Goal: Task Accomplishment & Management: Use online tool/utility

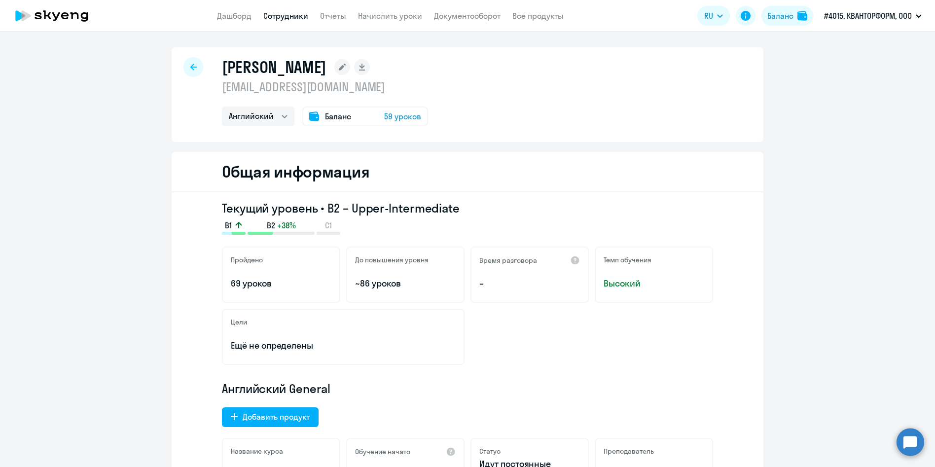
select select "english"
click at [186, 66] on div at bounding box center [193, 67] width 20 height 20
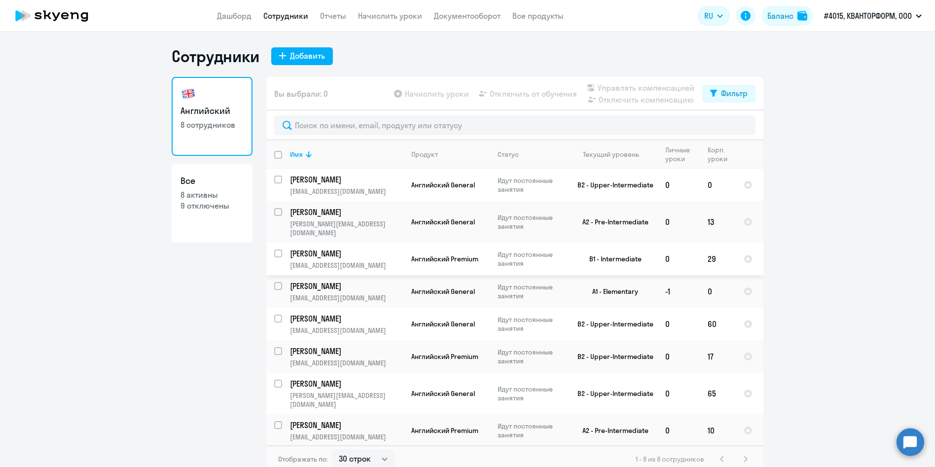
select select "30"
click at [302, 284] on td "[PERSON_NAME] [EMAIL_ADDRESS][DOMAIN_NAME]" at bounding box center [342, 291] width 121 height 33
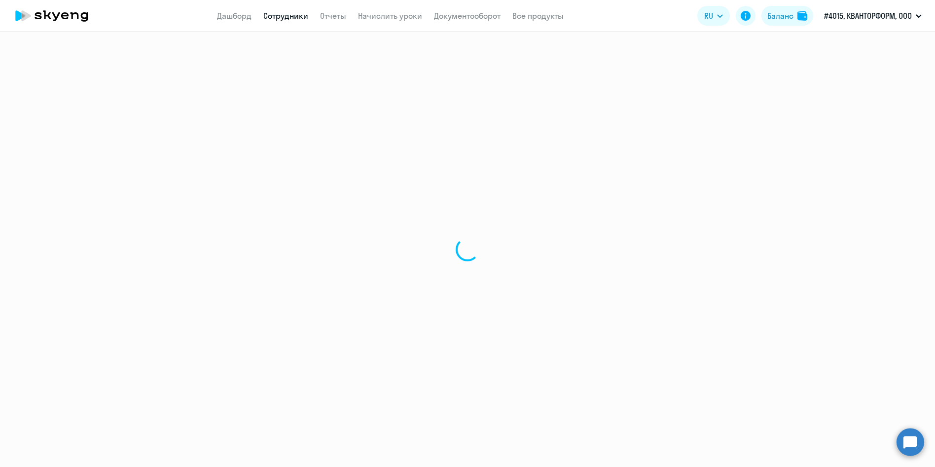
select select "english"
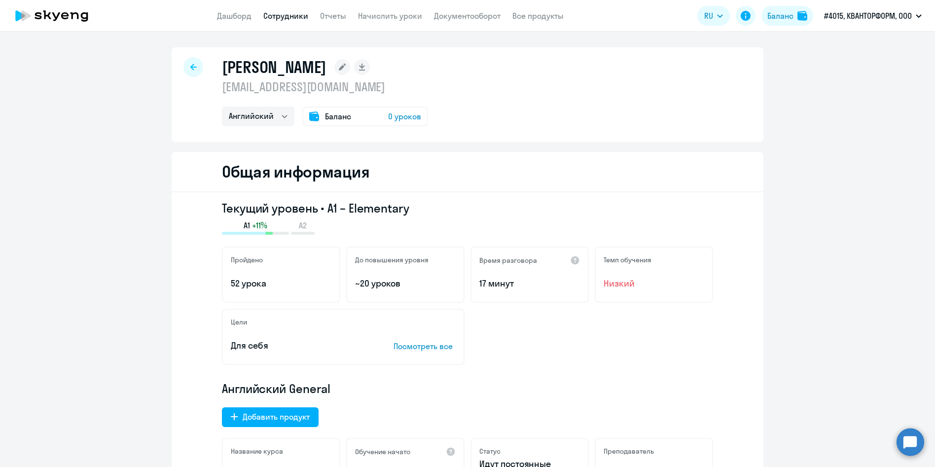
click at [192, 66] on icon at bounding box center [193, 67] width 6 height 7
select select "30"
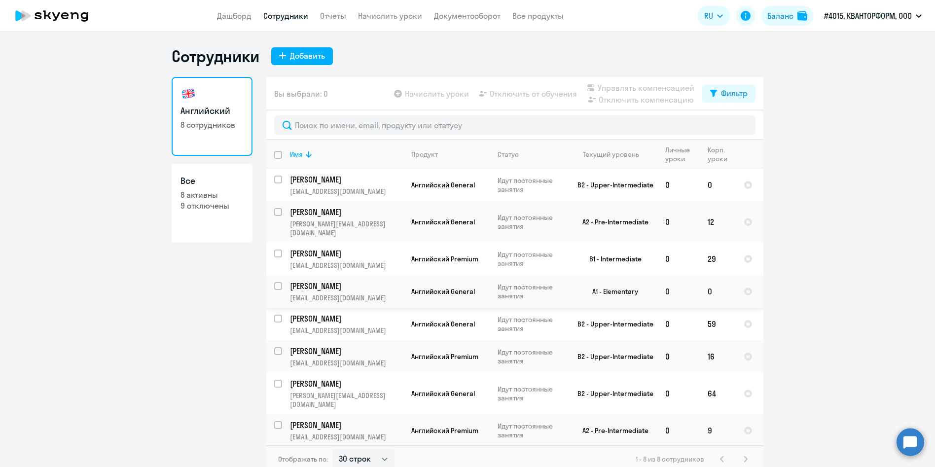
click at [312, 284] on td "[PERSON_NAME] [EMAIL_ADDRESS][DOMAIN_NAME]" at bounding box center [342, 291] width 121 height 33
select select "english"
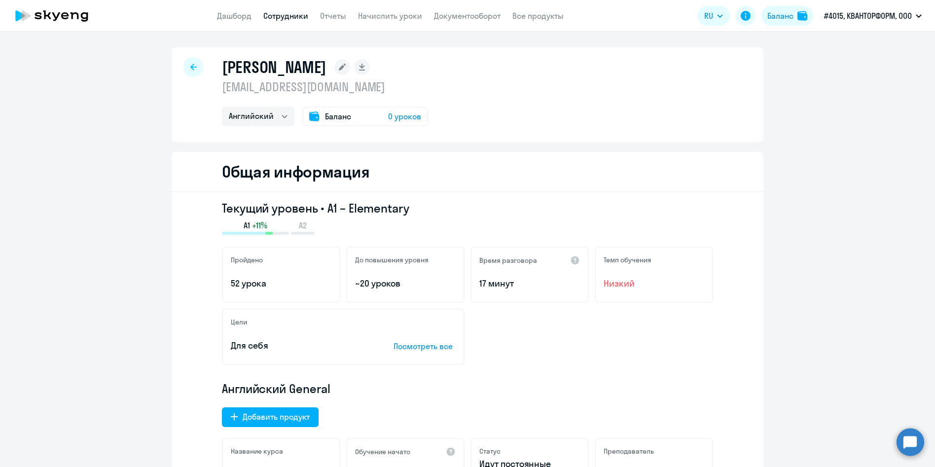
click at [191, 70] on icon at bounding box center [193, 67] width 6 height 7
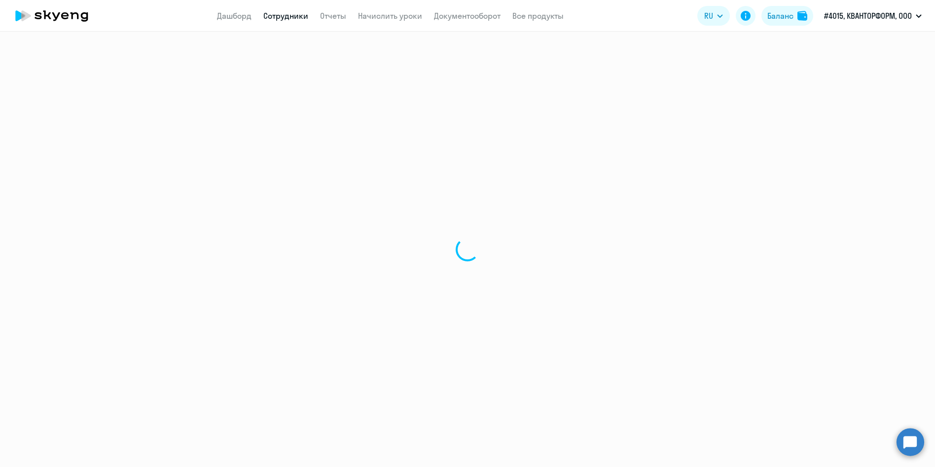
select select "30"
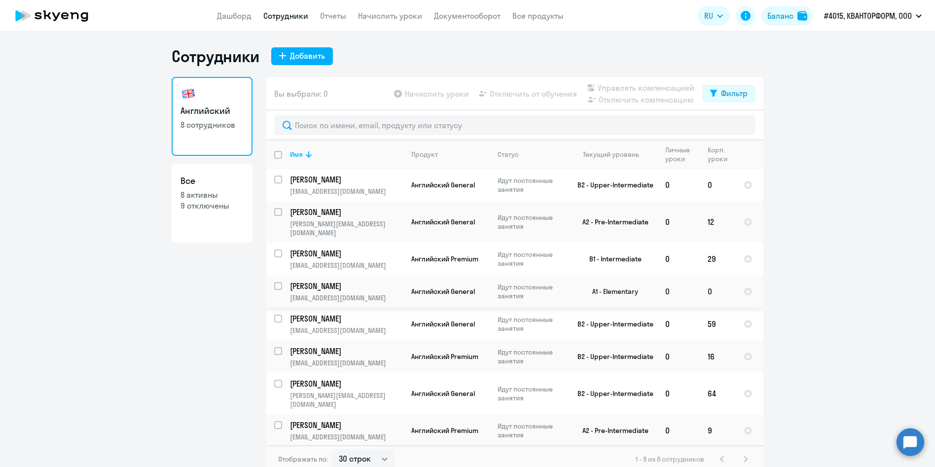
click at [306, 293] on p "[EMAIL_ADDRESS][DOMAIN_NAME]" at bounding box center [346, 297] width 113 height 9
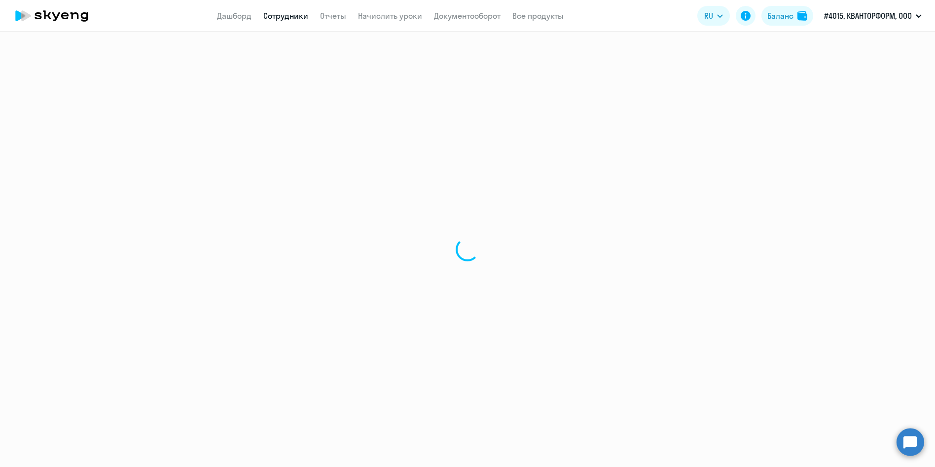
select select "english"
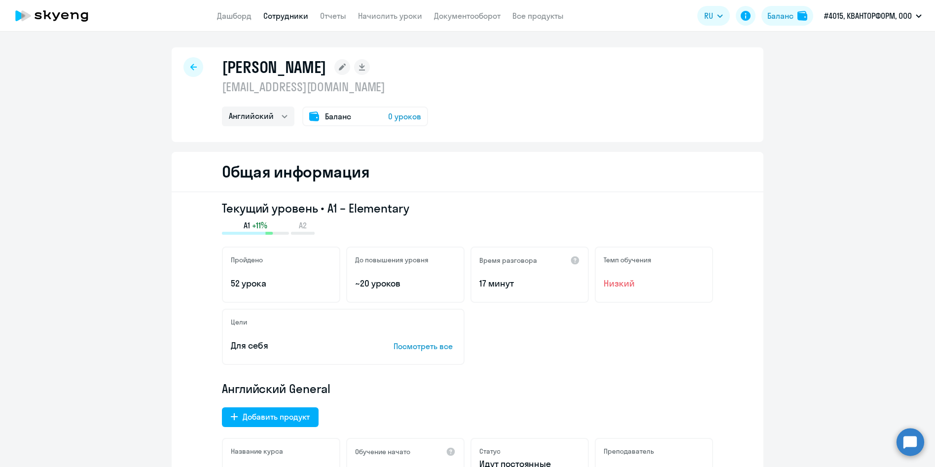
click at [185, 60] on div at bounding box center [193, 67] width 20 height 20
select select "30"
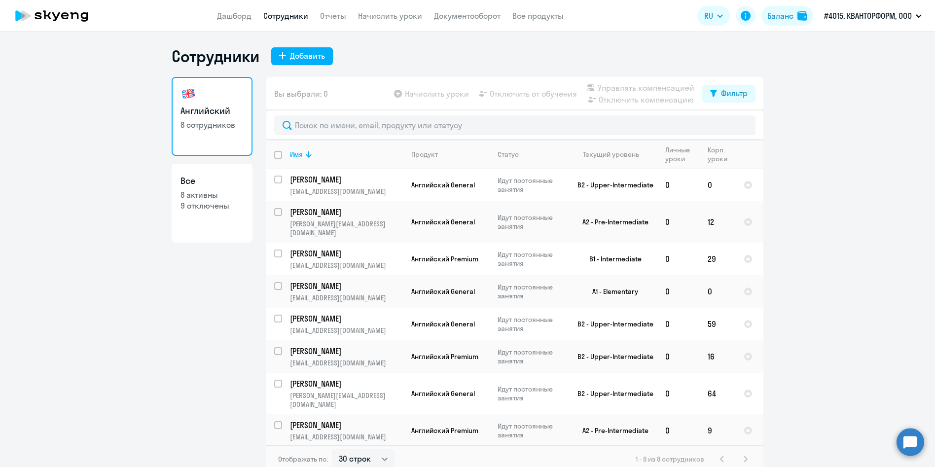
click at [416, 95] on app-table-action-button "Начислить уроки" at bounding box center [430, 94] width 77 height 12
click at [396, 93] on app-table-action-button "Начислить уроки" at bounding box center [430, 94] width 77 height 12
click at [412, 95] on app-table-action-button "Начислить уроки" at bounding box center [430, 94] width 77 height 12
drag, startPoint x: 412, startPoint y: 95, endPoint x: 457, endPoint y: 95, distance: 44.9
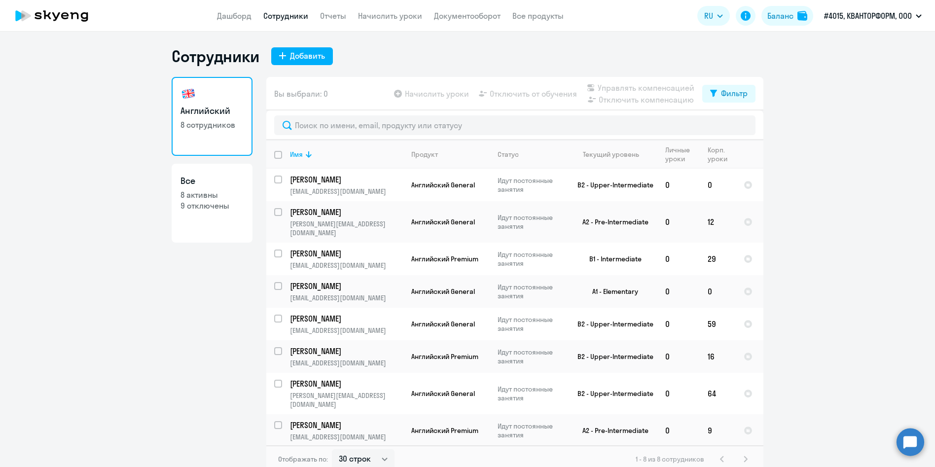
click at [457, 95] on app-table-action-button "Начислить уроки" at bounding box center [430, 94] width 77 height 12
click at [371, 16] on link "Начислить уроки" at bounding box center [390, 16] width 64 height 10
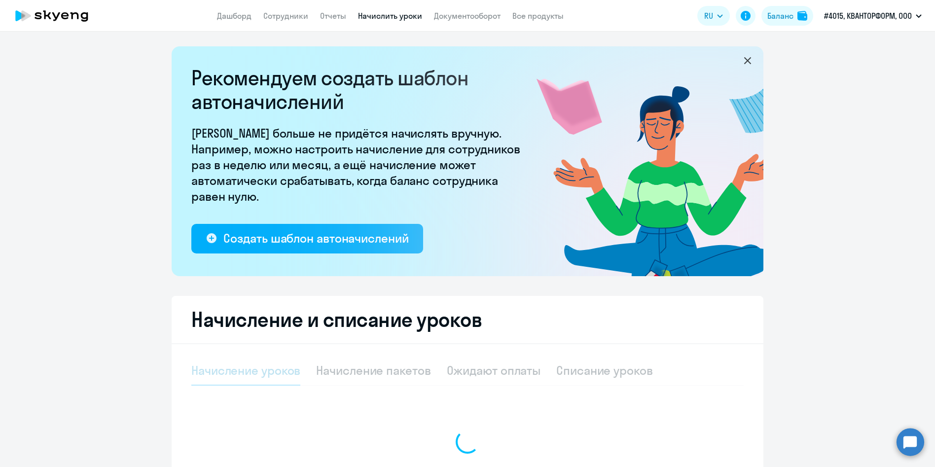
select select "10"
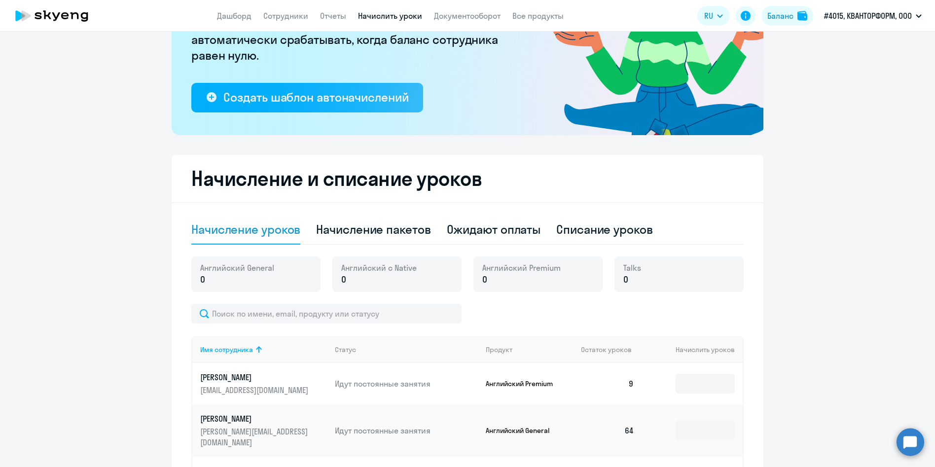
scroll to position [148, 0]
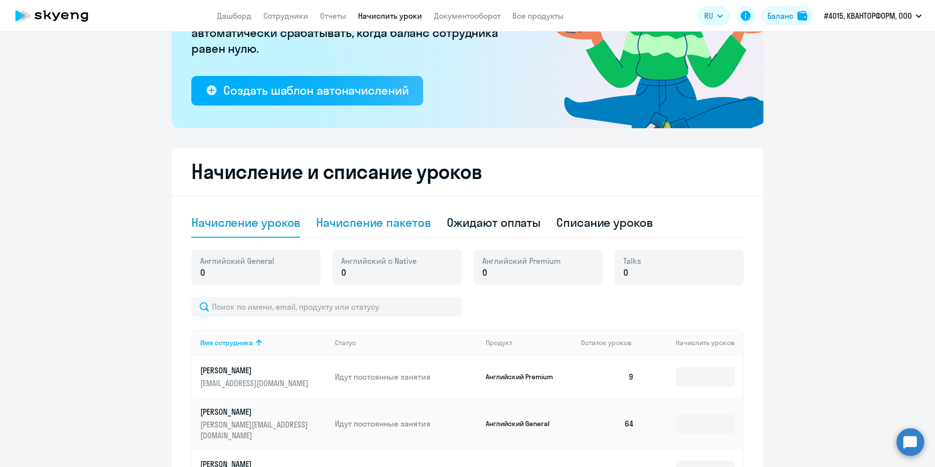
click at [348, 222] on div "Начисление пакетов" at bounding box center [373, 223] width 114 height 16
select select "10"
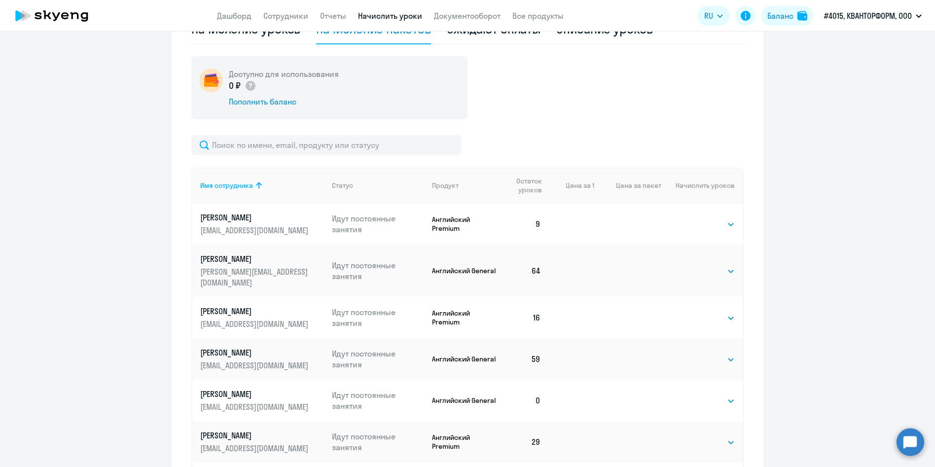
scroll to position [345, 0]
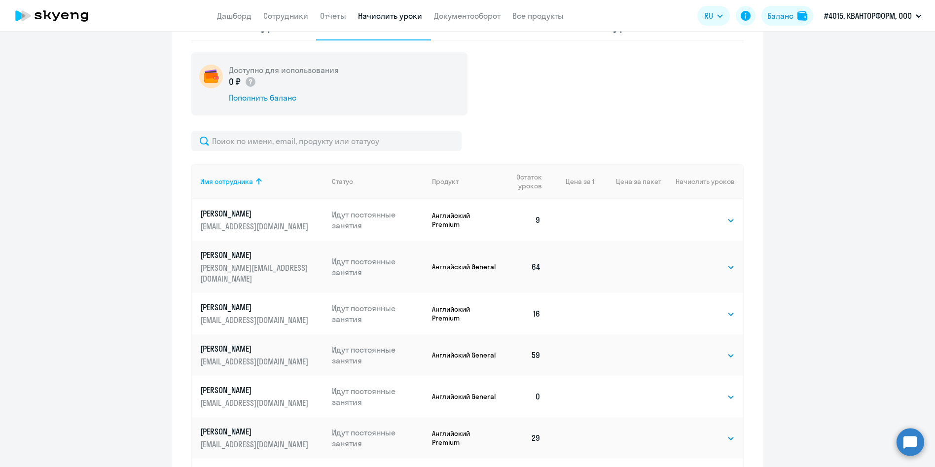
click at [228, 397] on p "[EMAIL_ADDRESS][DOMAIN_NAME]" at bounding box center [255, 402] width 110 height 11
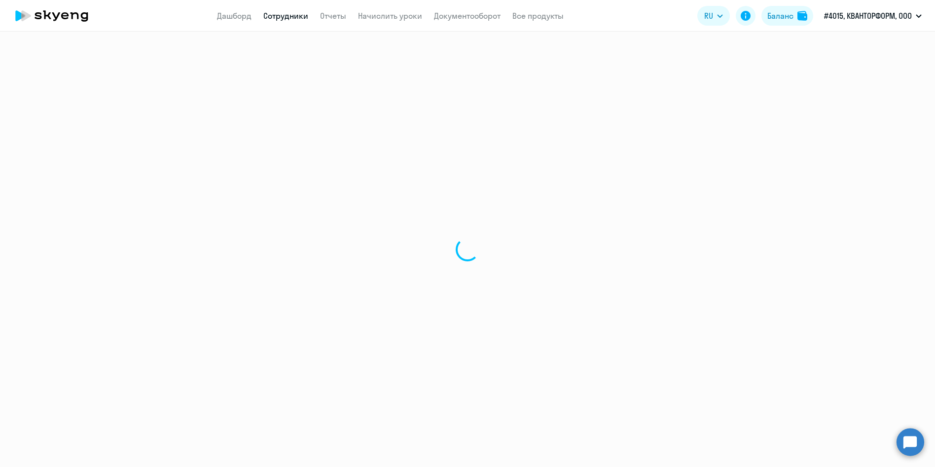
select select "english"
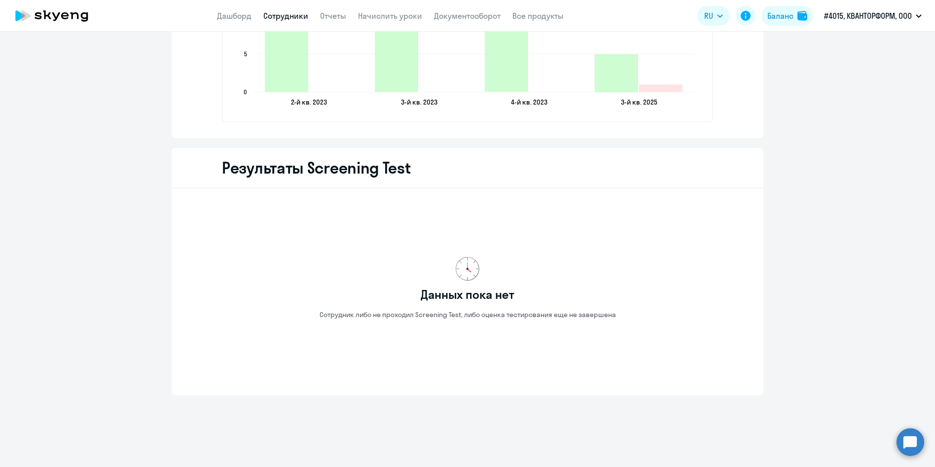
scroll to position [1569, 0]
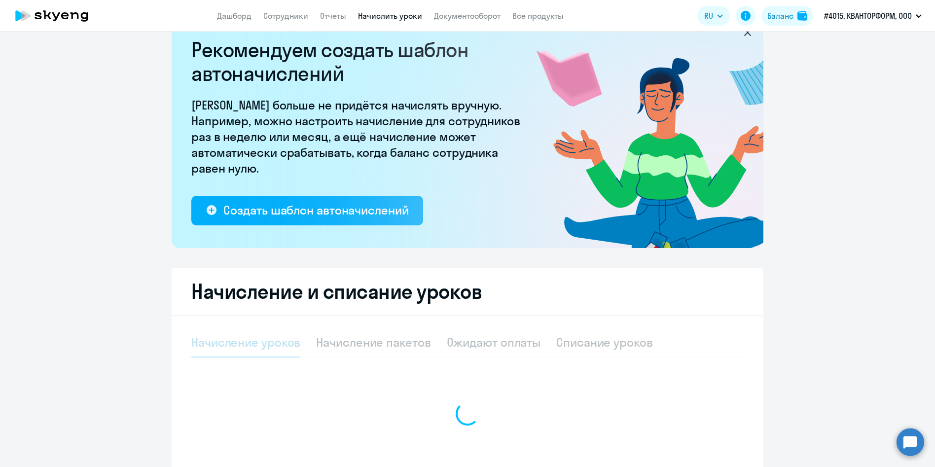
select select "10"
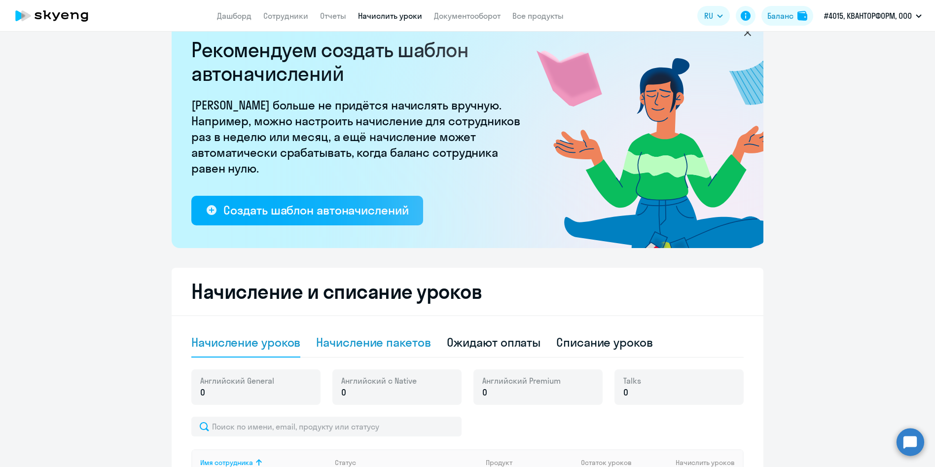
click at [365, 344] on div "Начисление пакетов" at bounding box center [373, 342] width 114 height 16
select select "10"
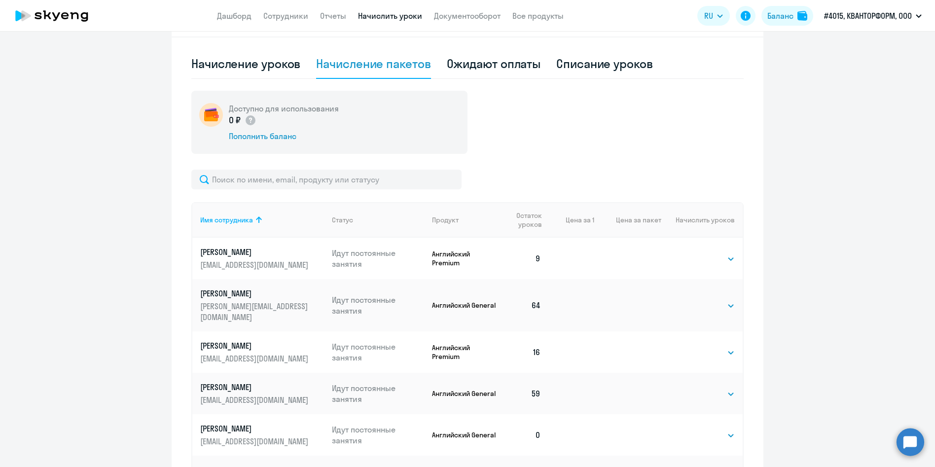
scroll to position [324, 0]
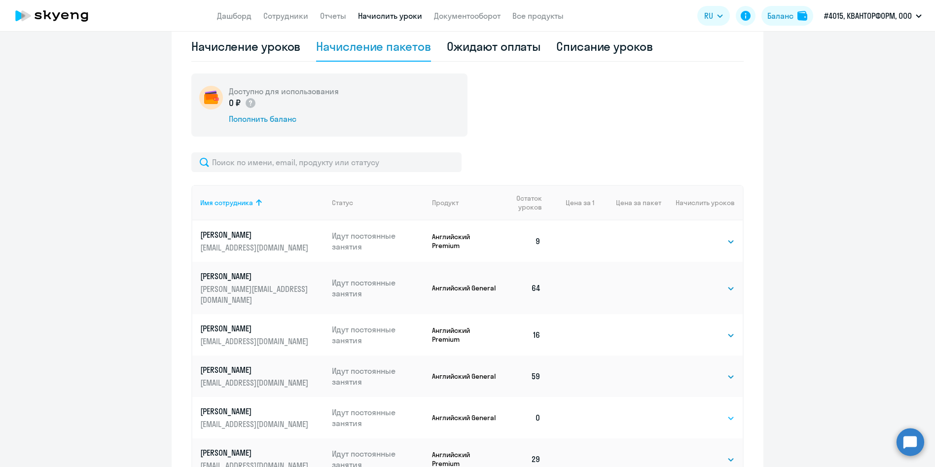
click at [718, 412] on select "Выбрать 4 8 16 32 64 96 128" at bounding box center [714, 418] width 40 height 12
select select "32"
click at [694, 412] on select "Выбрать 4 8 16 32 64 96 128" at bounding box center [714, 418] width 40 height 12
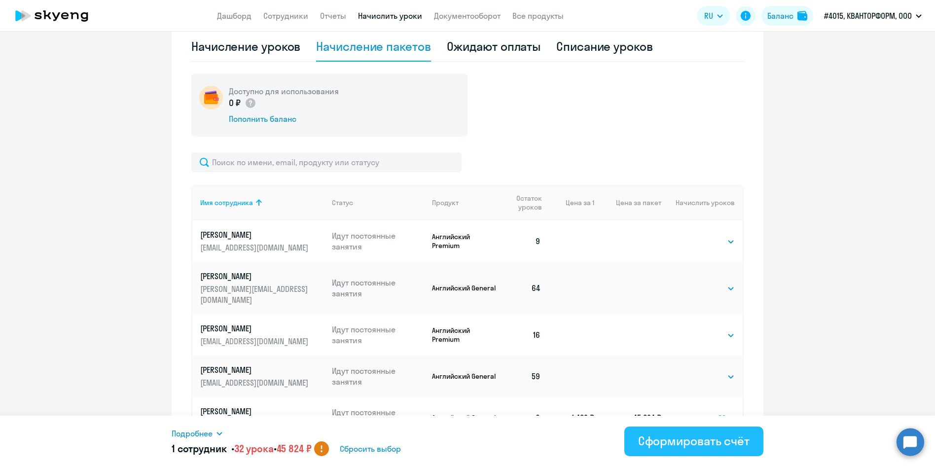
click at [708, 438] on div "Сформировать счёт" at bounding box center [693, 441] width 111 height 16
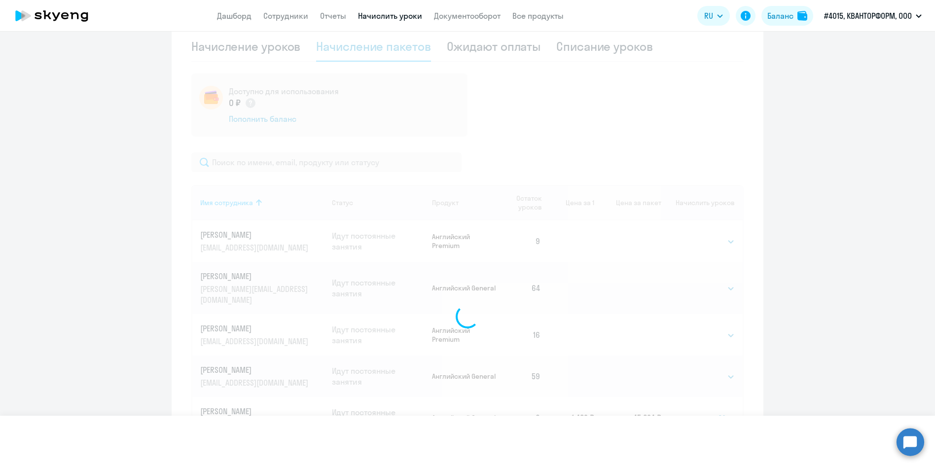
select select
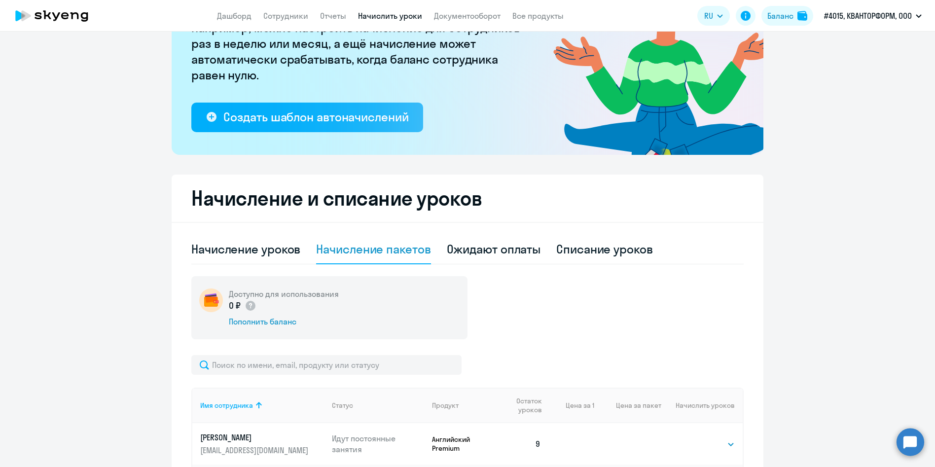
scroll to position [97, 0]
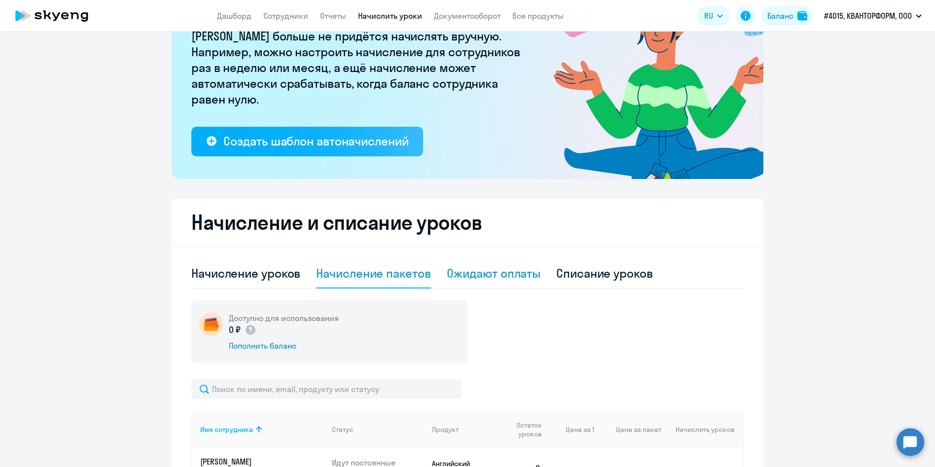
click at [474, 277] on div "Ожидают оплаты" at bounding box center [494, 273] width 94 height 16
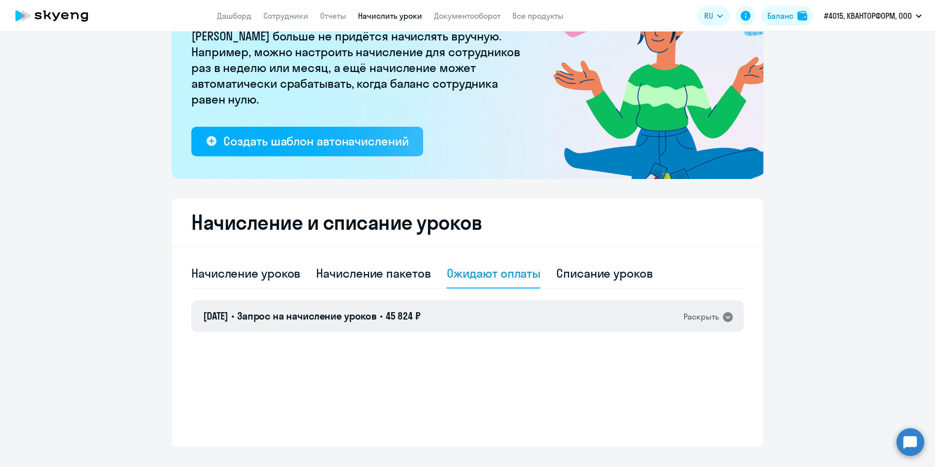
click at [695, 318] on div "Раскрыть" at bounding box center [701, 317] width 36 height 12
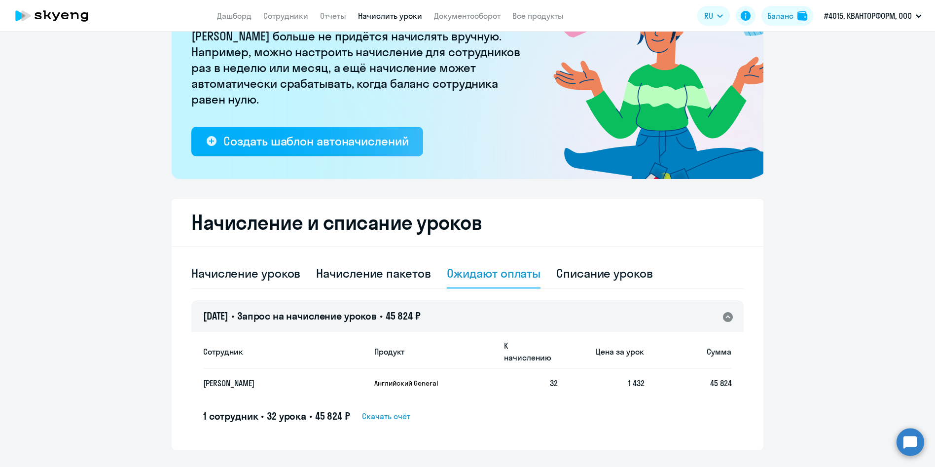
click at [369, 410] on span "Скачать счёт" at bounding box center [386, 416] width 48 height 12
click at [376, 410] on span "Скачать счёт" at bounding box center [386, 416] width 48 height 12
click at [380, 410] on span "Скачать счёт" at bounding box center [386, 416] width 48 height 12
